Goal: Task Accomplishment & Management: Complete application form

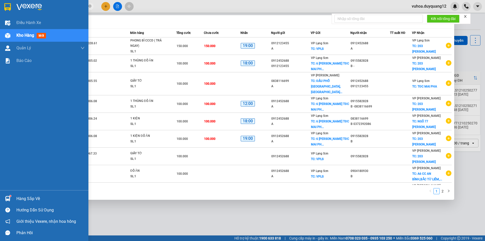
drag, startPoint x: 54, startPoint y: 6, endPoint x: 0, endPoint y: 15, distance: 54.5
click at [0, 15] on section "Kết quả tìm kiếm ( 11 ) Bộ lọc Mã ĐH Trạng thái Món hàng Tổng cước Chưa cước Nh…" at bounding box center [242, 120] width 485 height 241
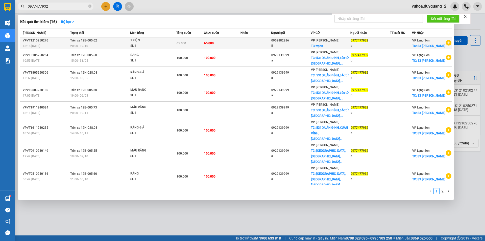
type input "0977477932"
click at [231, 47] on td "65.000" at bounding box center [222, 43] width 37 height 12
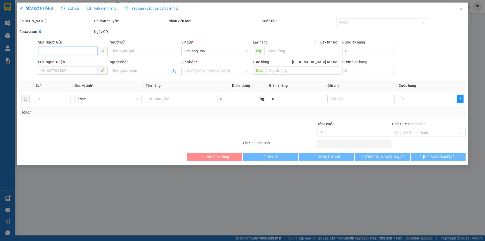
type input "0962882286"
type input "B"
checkbox input "true"
type input "vphn"
type input "0977477932"
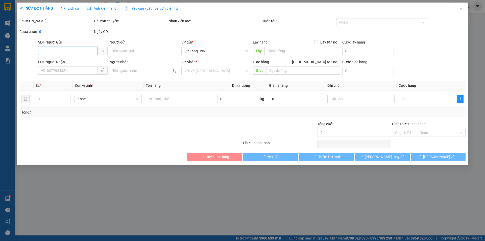
type input "b"
checkbox input "true"
type input "83 [PERSON_NAME]"
type input "65.000"
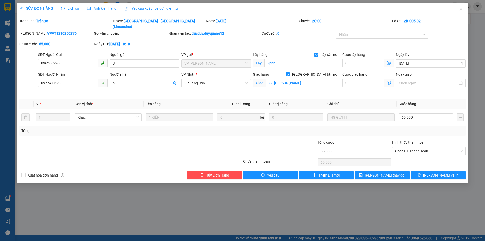
click at [317, 92] on div "Total Paid Fee 0 Total UnPaid Fee 65.000 Cash Collection Total Fee Trạng thái: …" at bounding box center [242, 98] width 446 height 161
click at [459, 10] on icon "close" at bounding box center [461, 9] width 4 height 4
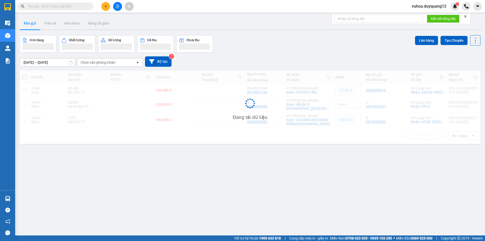
click at [79, 9] on span at bounding box center [56, 7] width 76 height 8
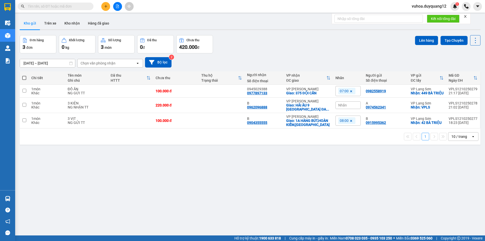
paste input "0913022789"
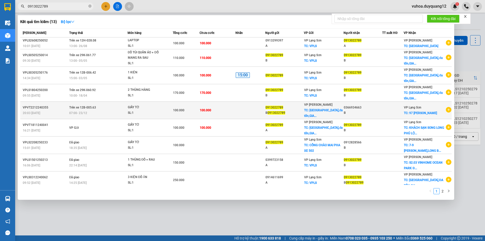
type input "0913022789"
click at [445, 110] on icon "plus-circle" at bounding box center [448, 110] width 6 height 6
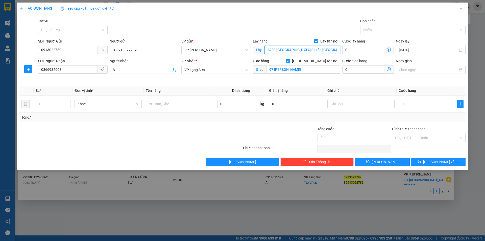
click at [280, 50] on input "S203 OCEAN PARK,đa tốn,GIA LÂM, HÀ NỘI" at bounding box center [302, 50] width 76 height 8
type input "GAMUDA HOÀNG MAI"
click at [284, 67] on input "97 TRẦN QUANG KHẢI" at bounding box center [303, 69] width 74 height 8
drag, startPoint x: 139, startPoint y: 51, endPoint x: 118, endPoint y: 51, distance: 21.5
click at [118, 51] on input "B 0913022789" at bounding box center [144, 50] width 69 height 8
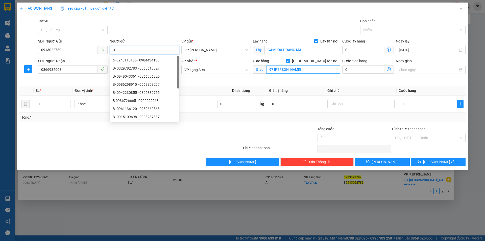
type input "B"
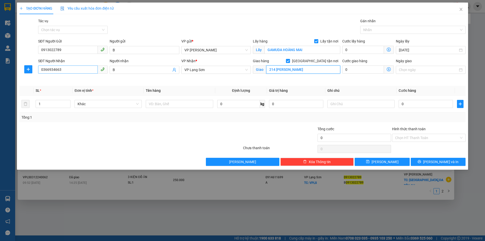
type input "214 NGÔ QUYÊN"
drag, startPoint x: 65, startPoint y: 71, endPoint x: 0, endPoint y: 50, distance: 68.3
click at [11, 66] on div "TẠO ĐƠN HÀNG Yêu cầu xuất hóa đơn điện tử Transit Pickup Surcharge Ids Transit …" at bounding box center [242, 120] width 485 height 241
type input "0913022789"
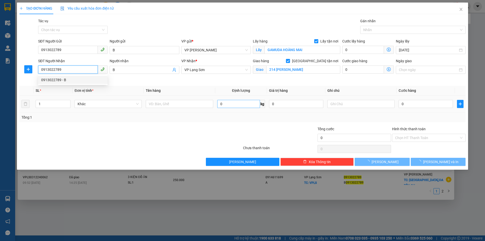
drag, startPoint x: 51, startPoint y: 82, endPoint x: 217, endPoint y: 104, distance: 166.8
click at [52, 82] on div "0913022789 - B" at bounding box center [72, 80] width 63 height 6
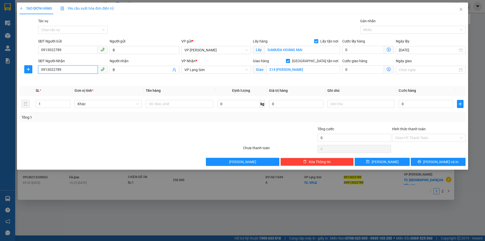
type input "S203 OCEAN PARK"
type input "0913022789"
click at [120, 70] on input "B" at bounding box center [142, 70] width 58 height 6
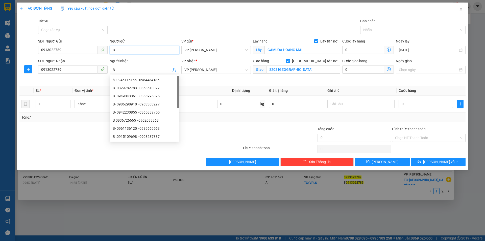
click at [125, 48] on input "B" at bounding box center [144, 50] width 69 height 8
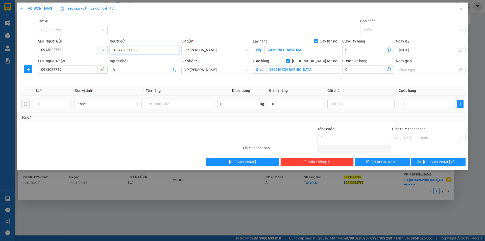
type input "B 0975361168"
click at [425, 103] on input "0" at bounding box center [425, 104] width 54 height 8
type input "1"
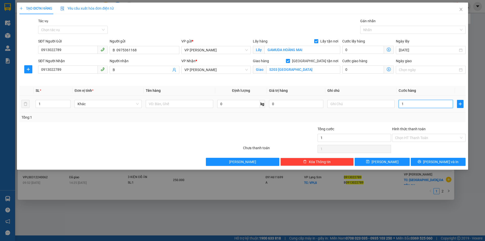
type input "10"
type input "100"
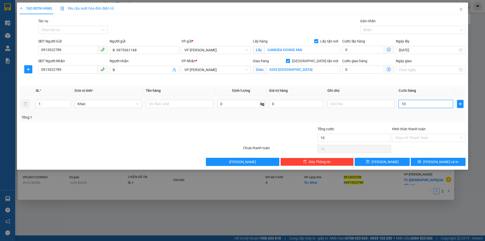
type input "100"
click at [298, 110] on td "0" at bounding box center [296, 103] width 58 height 17
type input "100.000"
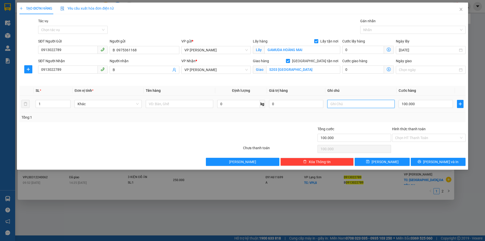
click at [339, 104] on input "text" at bounding box center [360, 104] width 67 height 8
type input "NHẬN TT"
click at [314, 71] on input "S203 OCEAN PARK" at bounding box center [303, 69] width 74 height 8
click at [313, 71] on input "S203 OCEAN PARK" at bounding box center [303, 69] width 74 height 8
type input "214 NGÔ QUYỀN"
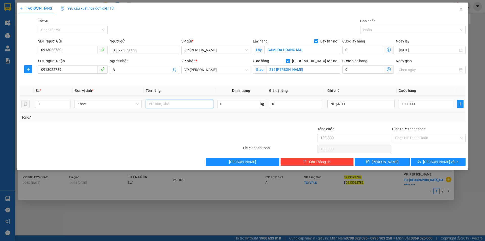
click at [178, 105] on input "text" at bounding box center [179, 104] width 67 height 8
click at [199, 71] on span "VP [PERSON_NAME]" at bounding box center [215, 70] width 63 height 8
type input "QUẦN ÁO"
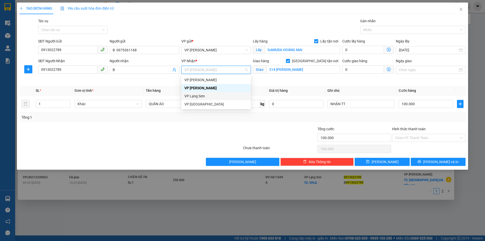
click at [193, 95] on div "VP Lạng Sơn" at bounding box center [215, 96] width 63 height 6
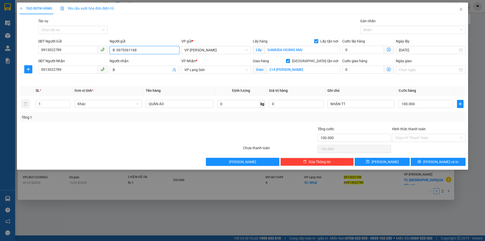
drag, startPoint x: 138, startPoint y: 50, endPoint x: 119, endPoint y: 50, distance: 18.9
click at [115, 50] on input "B 0975361168" at bounding box center [144, 50] width 69 height 8
click at [144, 52] on input "B 0975361168" at bounding box center [144, 50] width 69 height 8
drag, startPoint x: 64, startPoint y: 51, endPoint x: 28, endPoint y: 51, distance: 36.1
click at [28, 51] on div "SĐT Người Gửi 0913022789 0913022789 Người gửi B 0975361168 VP gửi * VP Minh Kha…" at bounding box center [242, 47] width 447 height 18
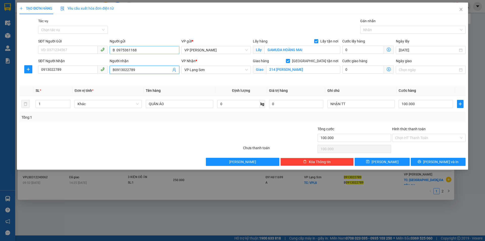
type input "B0913022789"
drag, startPoint x: 138, startPoint y: 51, endPoint x: 117, endPoint y: 50, distance: 21.3
click at [117, 50] on input "B 0975361168" at bounding box center [144, 50] width 69 height 8
type input "B"
type input "0975361168"
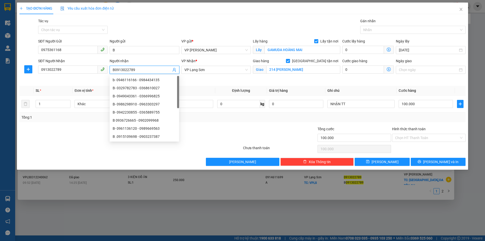
type input "B"
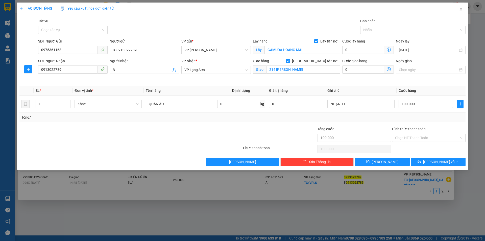
click at [157, 31] on div "Tác vụ Chọn tác vụ Gán nhãn Nhãn" at bounding box center [251, 27] width 429 height 18
drag, startPoint x: 129, startPoint y: 47, endPoint x: 147, endPoint y: 37, distance: 20.6
click at [151, 42] on div "Người gửi B 0913022789 B 0913022789" at bounding box center [144, 47] width 69 height 18
click at [147, 37] on div "Transit Pickup Surcharge Ids Transit Deliver Surcharge Ids Transit Deliver Surc…" at bounding box center [242, 91] width 446 height 147
drag, startPoint x: 139, startPoint y: 50, endPoint x: 116, endPoint y: 50, distance: 23.0
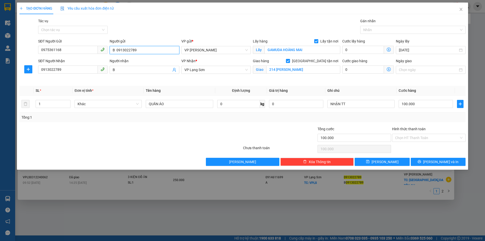
click at [116, 50] on input "B 0913022789" at bounding box center [144, 50] width 69 height 8
type input "B"
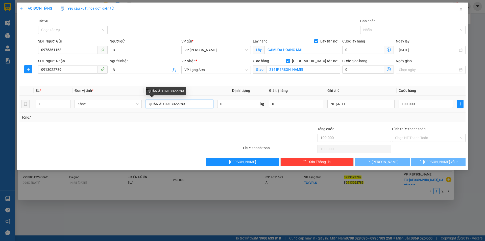
click at [165, 104] on input "QUẦN ÁO 0913022789" at bounding box center [179, 104] width 67 height 8
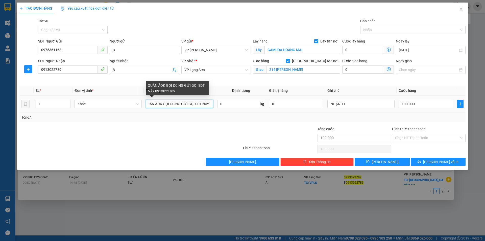
scroll to position [0, 5]
click at [160, 101] on input "QUẦN ÁOK GỌI ĐC NG GỬI GỌI SDT NÀY 0913022789" at bounding box center [179, 104] width 67 height 8
drag, startPoint x: 159, startPoint y: 104, endPoint x: 245, endPoint y: 131, distance: 90.7
click at [159, 104] on input "QUẦN ÁONẾU K GỌI ĐC NG GỬI GỌI SDT NÀY 0913022789" at bounding box center [179, 104] width 67 height 8
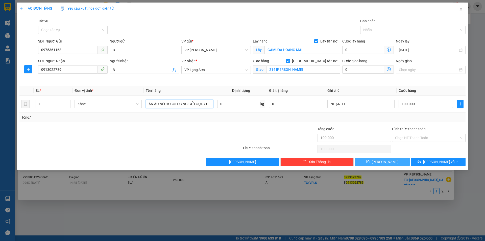
type input "QUẦN ÁO NẾU K GỌI ĐC NG GỬI GỌI SDT NÀY 0913022789"
click at [399, 163] on button "Lưu" at bounding box center [381, 161] width 55 height 8
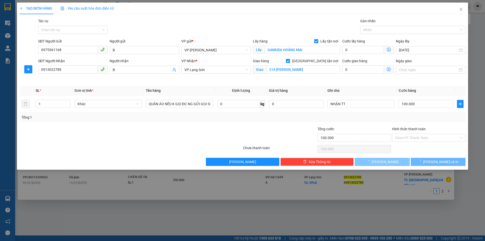
checkbox input "false"
type input "0"
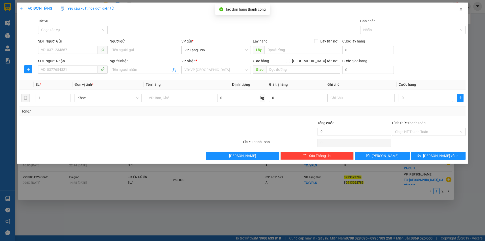
click at [461, 10] on icon "close" at bounding box center [461, 9] width 4 height 4
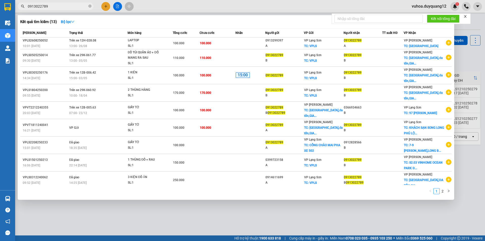
drag, startPoint x: 468, startPoint y: 61, endPoint x: 460, endPoint y: 62, distance: 8.4
click at [469, 61] on div at bounding box center [242, 120] width 485 height 241
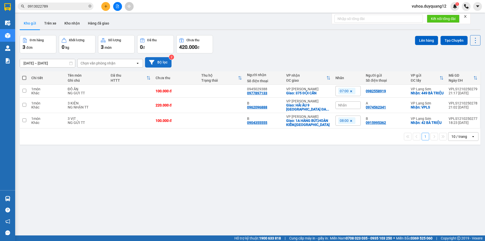
click at [166, 63] on button "Bộ lọc" at bounding box center [158, 62] width 27 height 10
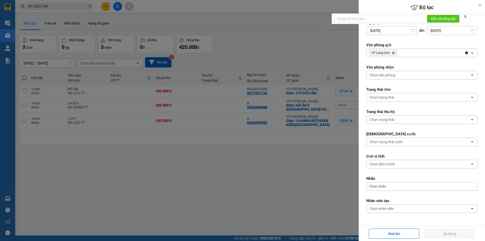
drag, startPoint x: 414, startPoint y: 49, endPoint x: 412, endPoint y: 56, distance: 7.1
click at [414, 50] on div "VP Lạng Sơn Delete" at bounding box center [415, 53] width 98 height 8
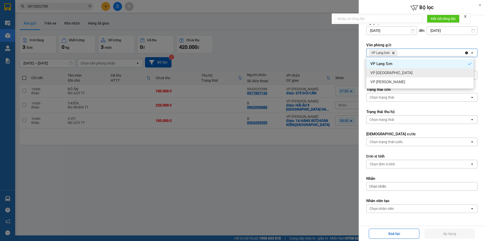
click at [401, 70] on div "VP [GEOGRAPHIC_DATA]" at bounding box center [419, 72] width 107 height 9
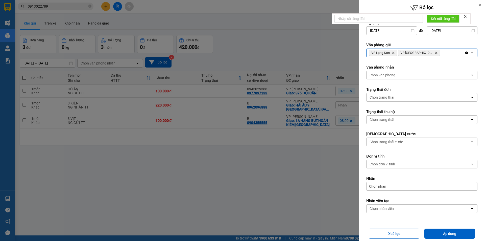
click at [429, 51] on div "VP Lạng Sơn Delete VP Hà Nội Delete" at bounding box center [415, 53] width 98 height 8
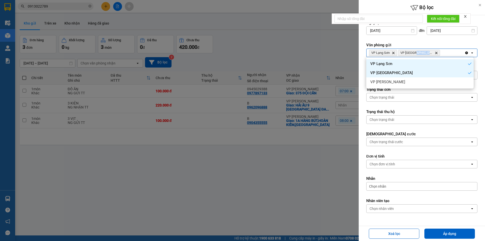
click at [429, 51] on div "VP Lạng Sơn Delete VP Hà Nội Delete" at bounding box center [415, 53] width 98 height 8
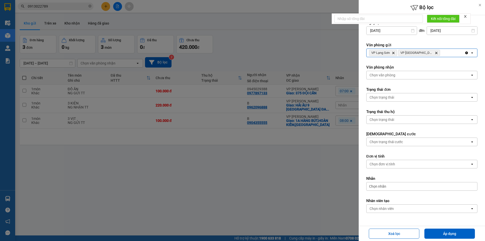
drag, startPoint x: 443, startPoint y: 55, endPoint x: 440, endPoint y: 56, distance: 2.8
click at [443, 55] on div "VP Lạng Sơn Delete VP Hà Nội Delete" at bounding box center [415, 53] width 98 height 8
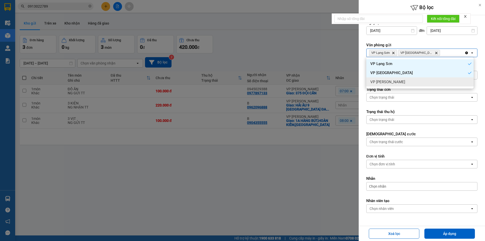
click at [416, 80] on div "VP [PERSON_NAME]" at bounding box center [419, 81] width 107 height 9
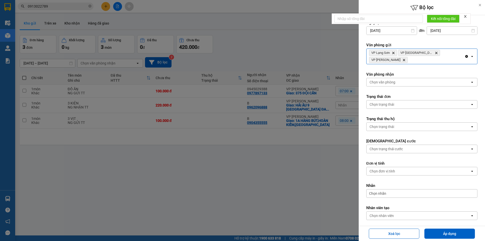
click at [403, 78] on div "Chọn văn phòng" at bounding box center [417, 82] width 103 height 8
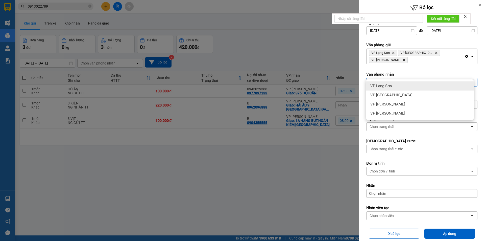
click at [387, 84] on span "VP Lạng Sơn" at bounding box center [380, 85] width 21 height 5
click at [409, 78] on div "VP Lạng Sơn Delete" at bounding box center [415, 82] width 98 height 8
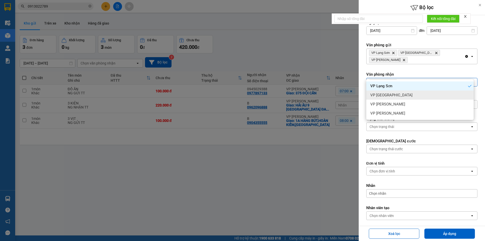
click at [408, 95] on div "VP [GEOGRAPHIC_DATA]" at bounding box center [419, 94] width 107 height 9
click at [427, 78] on div "VP Lạng Sơn Delete VP Hà Nội Delete" at bounding box center [415, 82] width 98 height 8
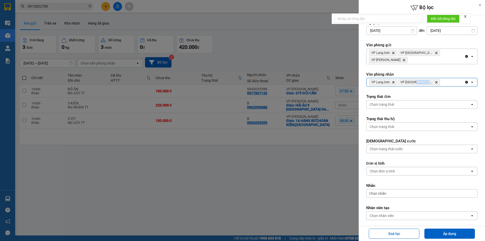
click at [428, 78] on div "VP Lạng Sơn Delete VP Hà Nội Delete" at bounding box center [415, 82] width 98 height 8
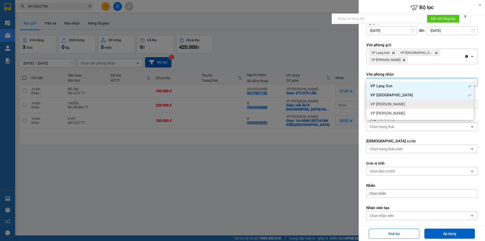
click at [424, 103] on div "VP [PERSON_NAME]" at bounding box center [419, 103] width 107 height 9
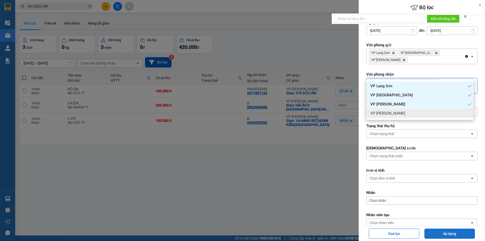
click at [461, 235] on button "Áp dụng" at bounding box center [449, 233] width 50 height 10
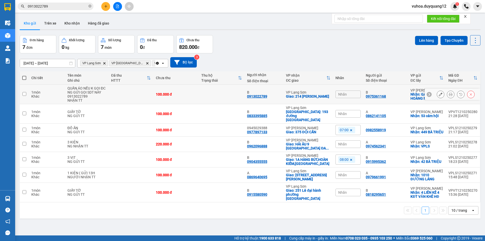
click at [438, 96] on icon at bounding box center [440, 94] width 4 height 4
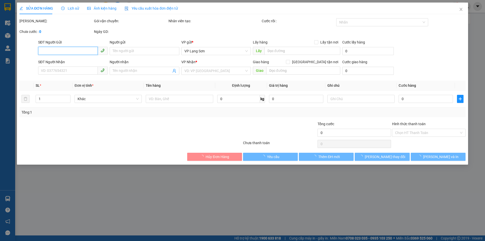
type input "0975361168"
type input "B"
checkbox input "true"
type input "GAMUDA HOÀNG MAI"
type input "0913022789"
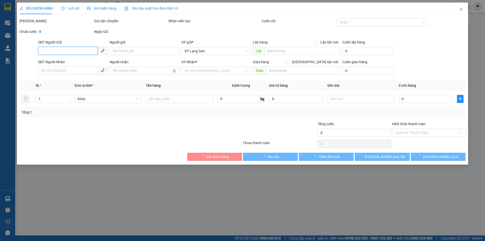
type input "B"
checkbox input "true"
type input "214 NGÔ QUYỀN"
type input "100.000"
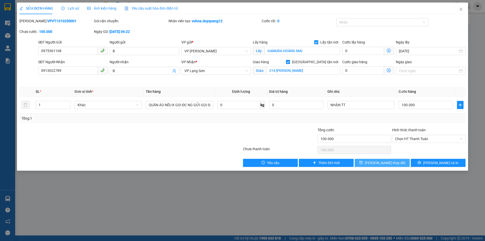
click at [384, 162] on span "[PERSON_NAME] thay đổi" at bounding box center [384, 163] width 40 height 6
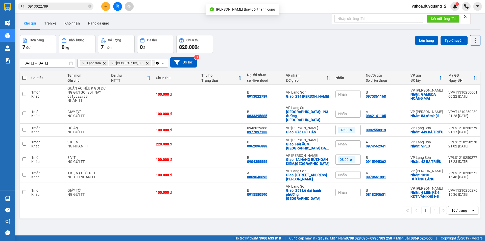
drag, startPoint x: 266, startPoint y: 53, endPoint x: 97, endPoint y: 4, distance: 175.3
click at [264, 53] on div "11/10/2025 – 13/10/2025 Press the down arrow key to interact with the calendar …" at bounding box center [250, 62] width 460 height 18
